Goal: Information Seeking & Learning: Learn about a topic

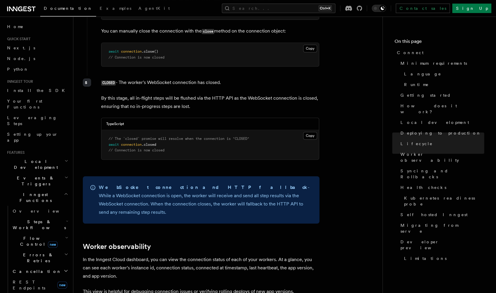
scroll to position [1853, 0]
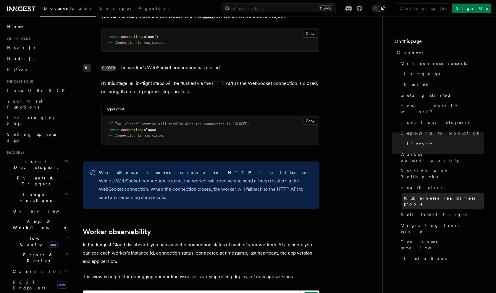
click at [430, 195] on span "Kubernetes readiness probe" at bounding box center [444, 201] width 80 height 12
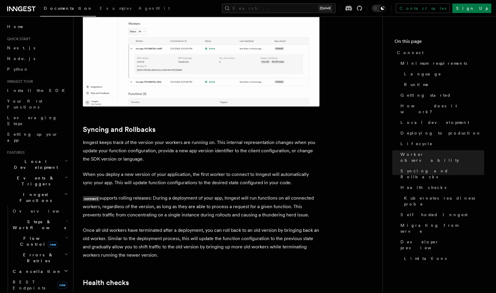
scroll to position [2175, 0]
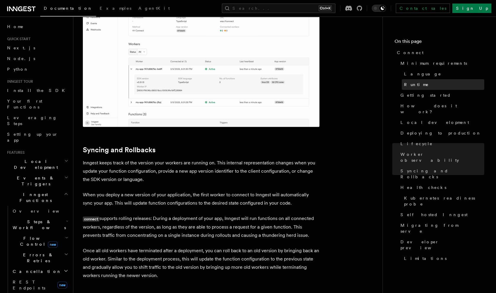
click at [417, 86] on span "Runtime" at bounding box center [416, 85] width 25 height 6
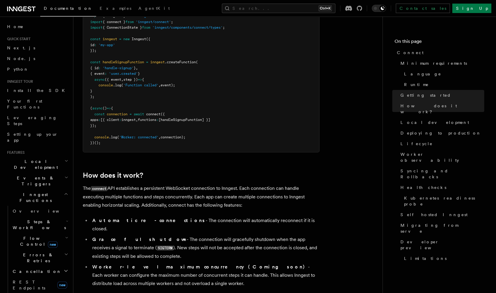
scroll to position [487, 0]
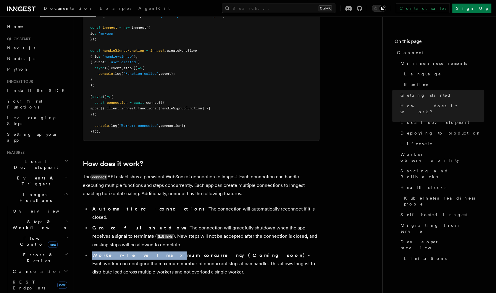
drag, startPoint x: 140, startPoint y: 224, endPoint x: 211, endPoint y: 221, distance: 71.6
click at [211, 221] on ul "Automatic re-connections - The connection will automatically reconnect if it is…" at bounding box center [201, 240] width 237 height 71
click at [245, 251] on li "Worker-level maximum concurrency (Coming soon) - Each worker can configure the …" at bounding box center [205, 263] width 229 height 25
drag, startPoint x: 236, startPoint y: 228, endPoint x: 270, endPoint y: 229, distance: 33.4
click at [270, 251] on li "Worker-level maximum concurrency (Coming soon) - Each worker can configure the …" at bounding box center [205, 263] width 229 height 25
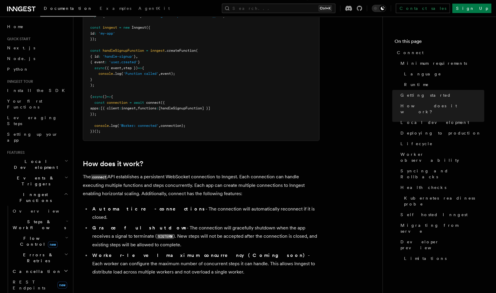
click at [125, 251] on li "Worker-level maximum concurrency (Coming soon) - Each worker can configure the …" at bounding box center [205, 263] width 229 height 25
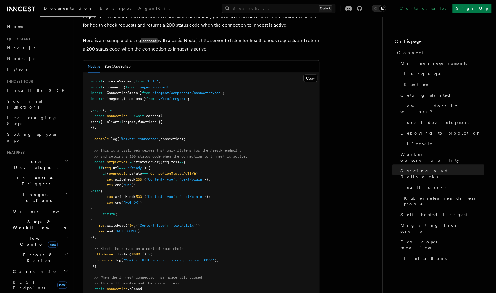
scroll to position [2531, 0]
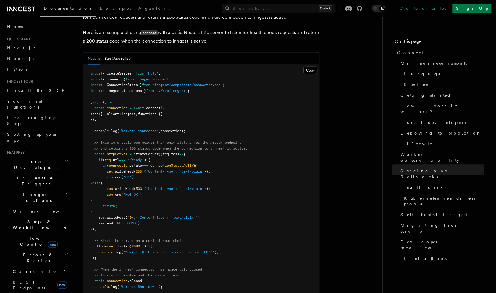
drag, startPoint x: 103, startPoint y: 132, endPoint x: 177, endPoint y: 150, distance: 76.8
click at [177, 150] on pre "import { createServer } from 'http' ; import { connect } from 'inngest/connect'…" at bounding box center [201, 191] width 236 height 254
drag, startPoint x: 210, startPoint y: 150, endPoint x: 214, endPoint y: 153, distance: 5.2
click at [211, 150] on pre "import { createServer } from 'http' ; import { connect } from 'inngest/connect'…" at bounding box center [201, 191] width 236 height 254
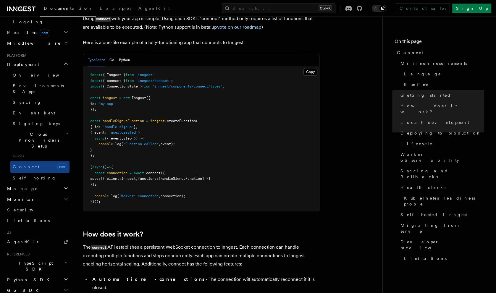
scroll to position [391, 0]
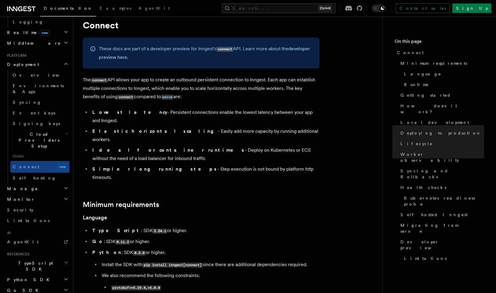
scroll to position [4, 0]
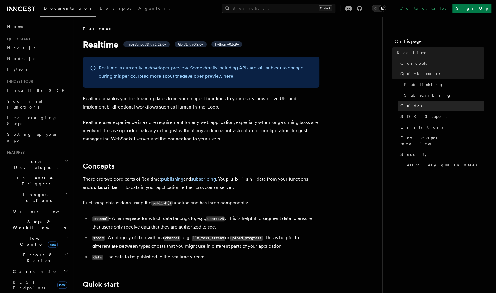
click at [403, 108] on span "Guides" at bounding box center [412, 106] width 22 height 6
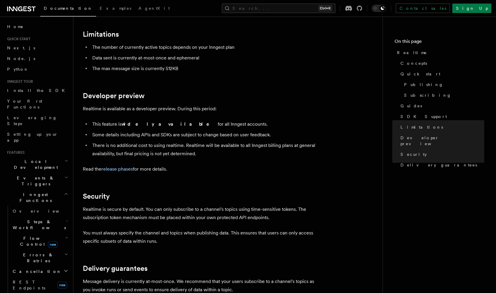
scroll to position [1432, 0]
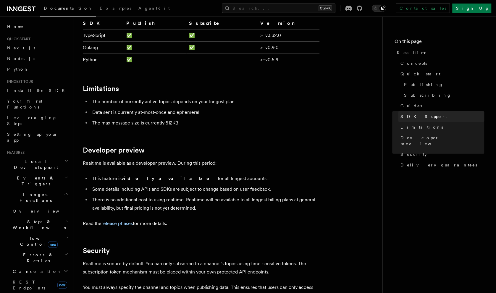
click at [409, 117] on span "SDK Support" at bounding box center [424, 117] width 46 height 6
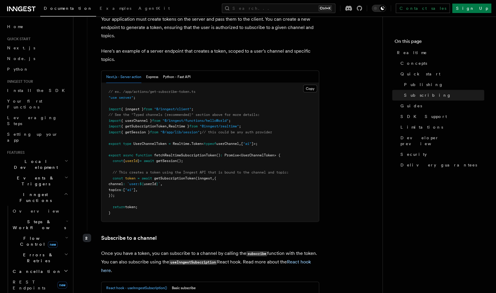
scroll to position [834, 0]
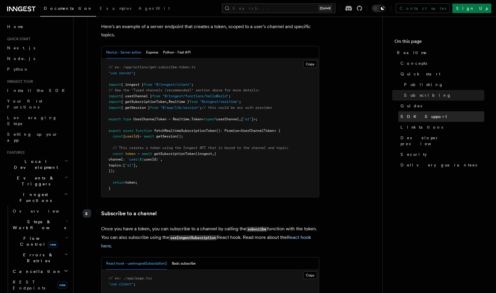
click at [417, 114] on span "SDK Support" at bounding box center [424, 117] width 46 height 6
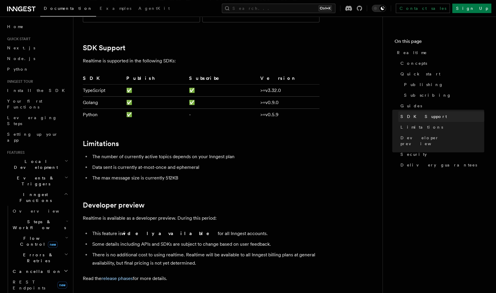
scroll to position [1378, 0]
click at [403, 106] on span "Guides" at bounding box center [412, 106] width 22 height 6
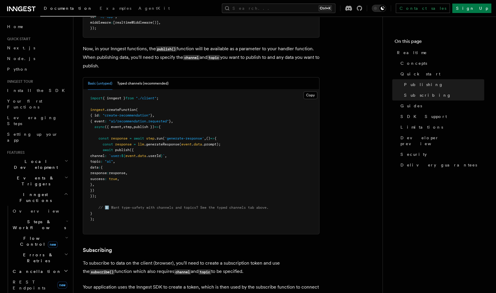
scroll to position [472, 0]
